Goal: Transaction & Acquisition: Purchase product/service

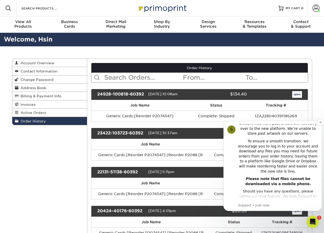
scroll to position [105, 0]
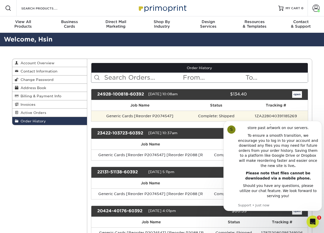
click at [129, 118] on td "Generic Cards [Reorder P2074547]" at bounding box center [139, 116] width 97 height 11
click at [173, 116] on td "Generic Cards [Reorder P2074547]" at bounding box center [139, 116] width 97 height 11
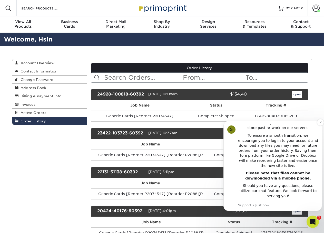
click at [275, 201] on div "Customer Service Hours; 9 am-5 pm EST" at bounding box center [278, 206] width 80 height 10
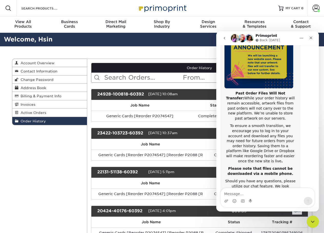
scroll to position [81, 0]
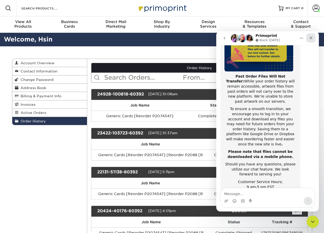
click at [311, 37] on icon "Close" at bounding box center [311, 38] width 4 height 4
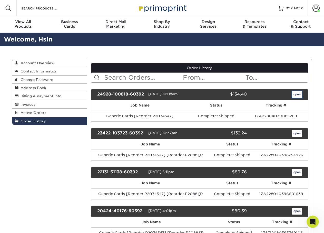
click at [301, 95] on link "open" at bounding box center [297, 94] width 10 height 7
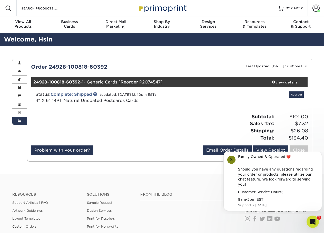
scroll to position [0, 0]
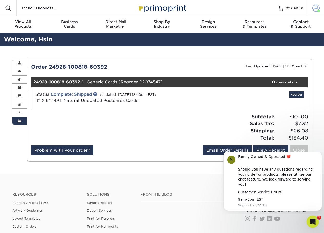
click at [313, 9] on span at bounding box center [315, 8] width 7 height 7
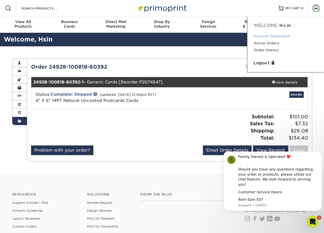
click at [283, 35] on link "Account Dashboard" at bounding box center [285, 36] width 64 height 7
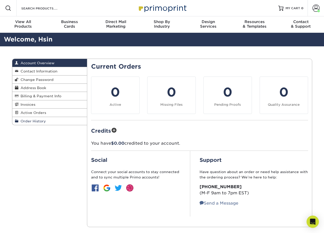
click at [41, 121] on span "Order History" at bounding box center [31, 121] width 27 height 4
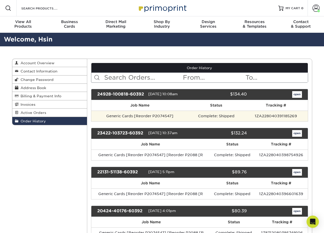
click at [153, 116] on td "Generic Cards [Reorder P2074547]" at bounding box center [139, 116] width 97 height 11
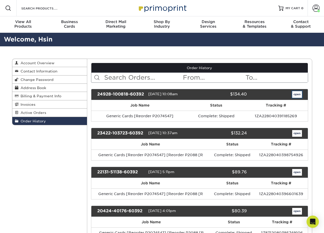
click at [294, 95] on link "open" at bounding box center [297, 94] width 10 height 7
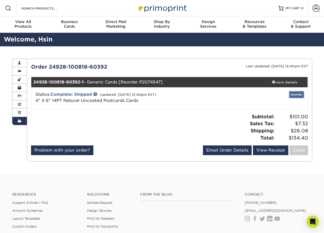
click at [294, 98] on link "Reorder" at bounding box center [296, 95] width 14 height 6
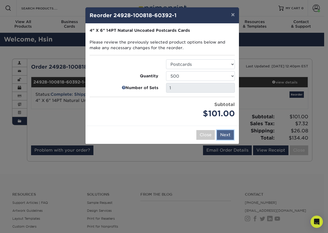
click at [222, 135] on button "Next" at bounding box center [225, 135] width 17 height 10
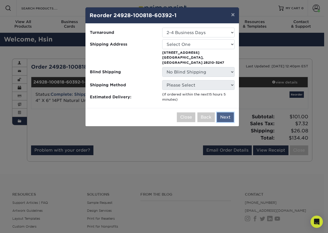
click at [228, 113] on button "Next" at bounding box center [225, 118] width 17 height 10
click at [192, 43] on select "Select One Sherry Studio" at bounding box center [198, 44] width 72 height 10
select select "157305"
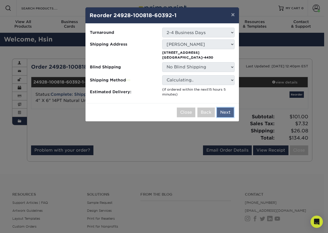
click at [228, 114] on button "Next" at bounding box center [225, 113] width 17 height 10
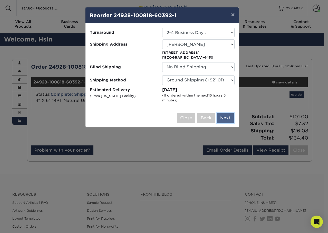
click at [223, 118] on button "Next" at bounding box center [225, 118] width 17 height 10
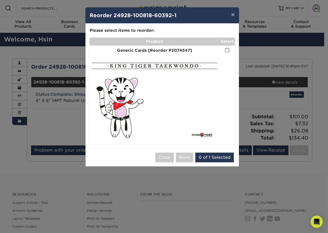
click at [227, 50] on span at bounding box center [227, 50] width 4 height 5
click at [0, 0] on input "checkbox" at bounding box center [0, 0] width 0 height 0
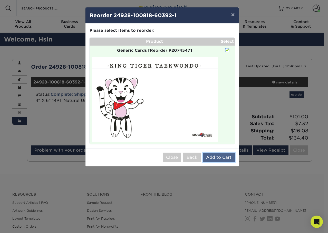
click at [212, 159] on button "Add to Cart" at bounding box center [218, 158] width 32 height 10
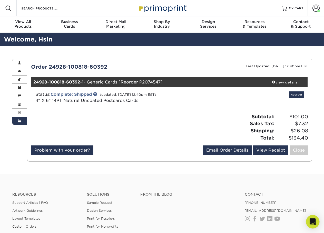
click at [311, 225] on icon "Open Intercom Messenger" at bounding box center [312, 222] width 7 height 7
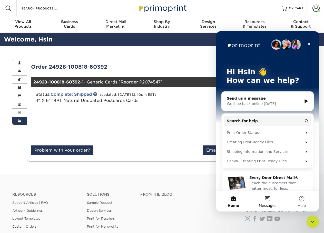
click at [266, 196] on button "Messages" at bounding box center [267, 201] width 34 height 21
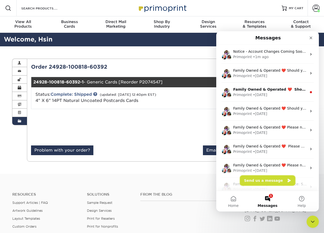
click at [267, 181] on button "Send us a message" at bounding box center [267, 181] width 55 height 10
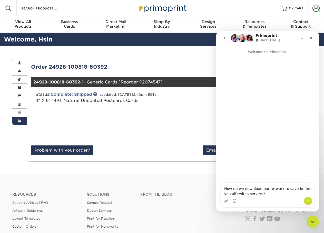
click at [242, 190] on textarea "How do we download our artwork to save before you all switch servers?" at bounding box center [267, 190] width 94 height 14
type textarea "How do we access and download our artwork to save before you all switch servers?"
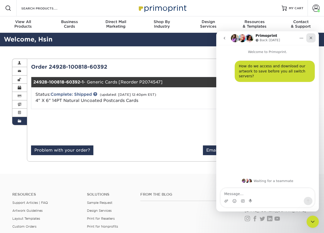
click at [311, 38] on icon "Close" at bounding box center [310, 38] width 3 height 3
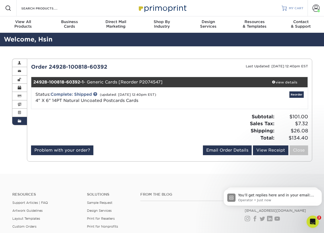
click at [289, 11] on link "MY CART" at bounding box center [292, 8] width 22 height 16
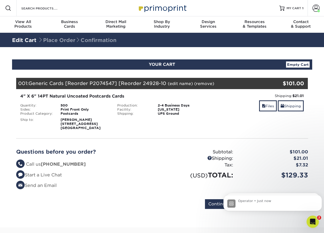
click at [298, 64] on link "Empty Cart" at bounding box center [298, 65] width 24 height 6
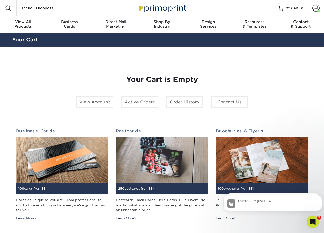
click at [306, 219] on html at bounding box center [312, 222] width 12 height 12
click at [231, 200] on img "message notification from Operator, Just now." at bounding box center [231, 204] width 8 height 8
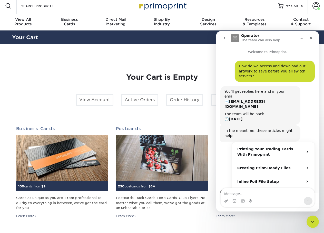
scroll to position [5, 0]
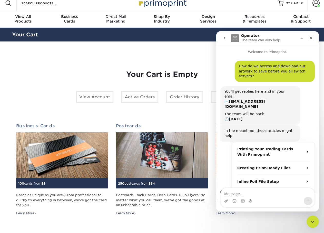
click at [175, 39] on div "Your Cart" at bounding box center [162, 35] width 300 height 12
click at [312, 39] on icon "Close" at bounding box center [311, 38] width 4 height 4
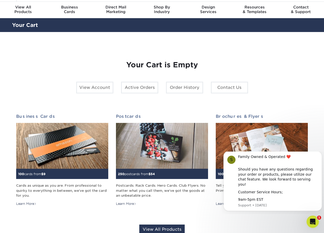
scroll to position [0, 0]
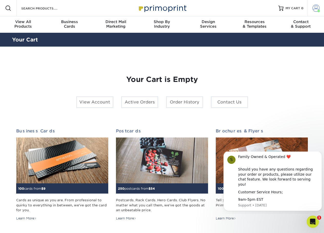
click at [316, 10] on span at bounding box center [315, 8] width 7 height 7
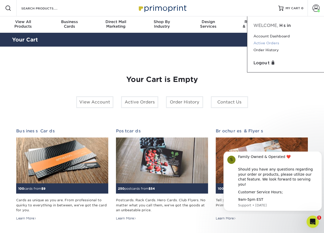
click at [264, 43] on link "Active Orders" at bounding box center [285, 43] width 64 height 7
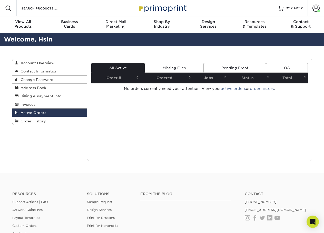
click at [189, 68] on link "Missing Files" at bounding box center [174, 68] width 59 height 10
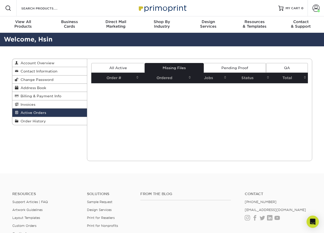
click at [232, 68] on link "Pending Proof" at bounding box center [235, 68] width 62 height 10
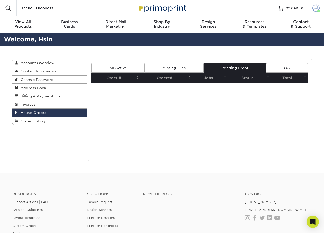
click at [319, 6] on span at bounding box center [315, 8] width 7 height 7
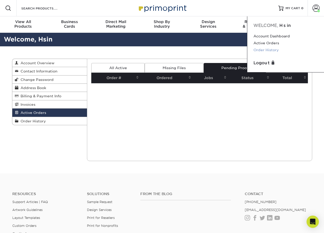
click at [267, 51] on link "Order History" at bounding box center [285, 50] width 64 height 7
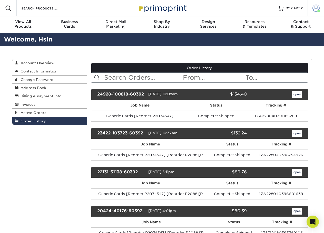
click at [312, 7] on span at bounding box center [315, 8] width 7 height 7
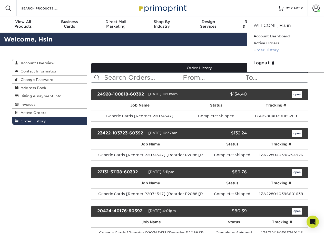
click at [272, 48] on link "Order History" at bounding box center [285, 50] width 64 height 7
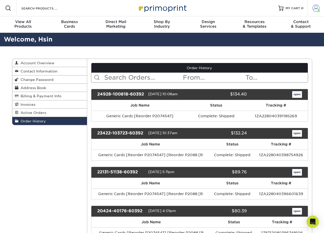
click at [317, 6] on span at bounding box center [315, 8] width 7 height 7
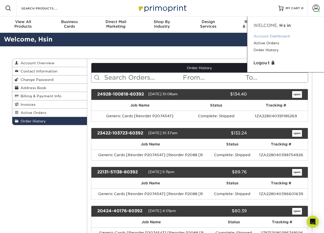
click at [277, 37] on link "Account Dashboard" at bounding box center [285, 36] width 64 height 7
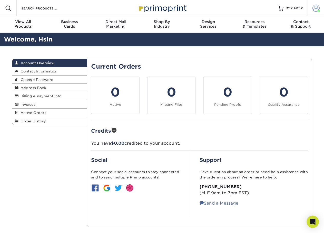
click at [317, 10] on span at bounding box center [315, 8] width 7 height 7
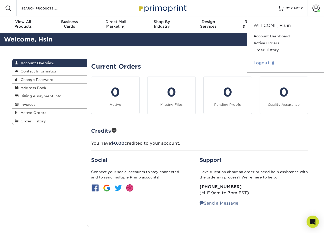
click at [267, 63] on link "Logout" at bounding box center [285, 63] width 64 height 6
